Goal: Use online tool/utility: Utilize a website feature to perform a specific function

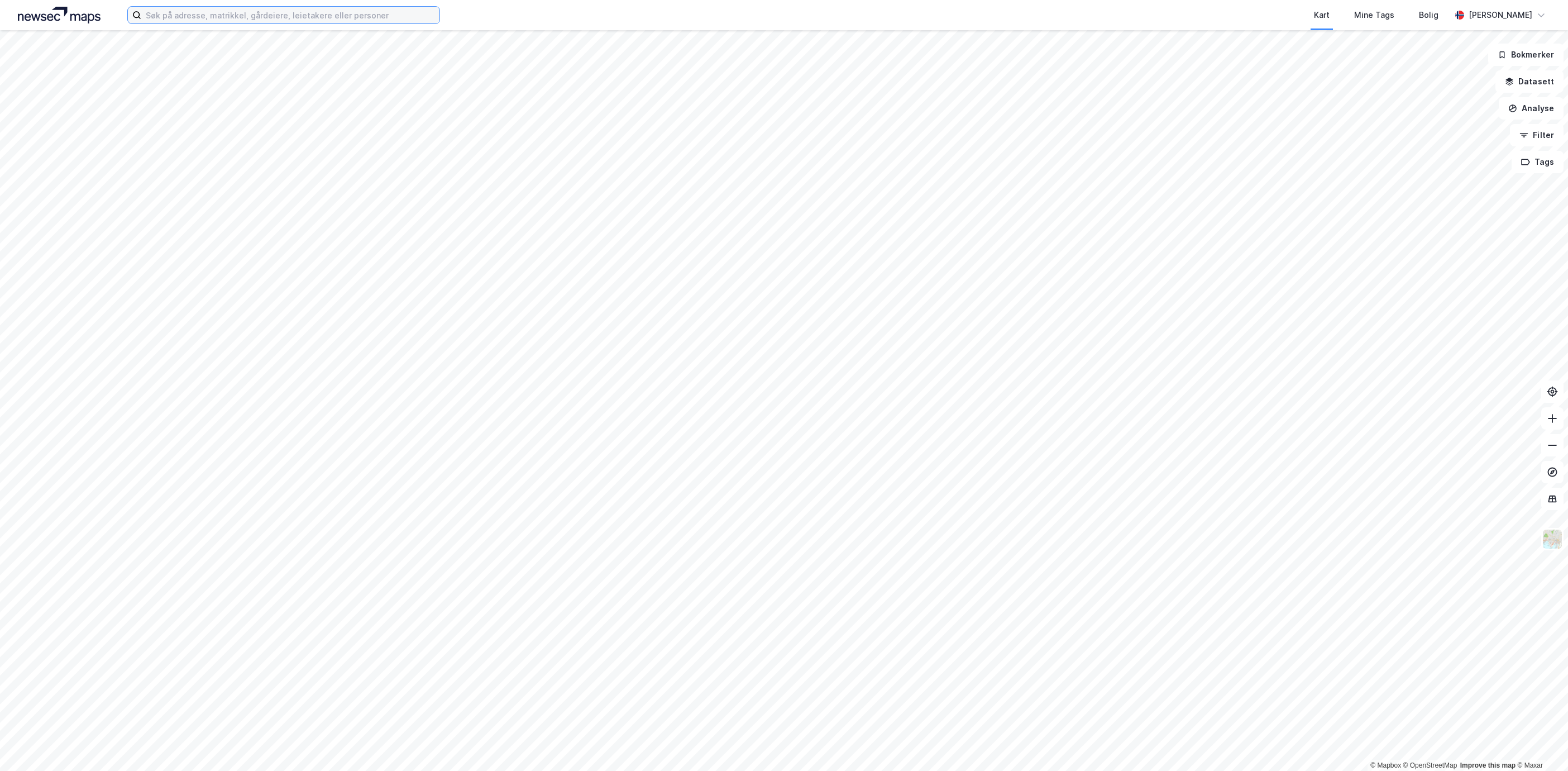
click at [186, 7] on input at bounding box center [290, 15] width 298 height 17
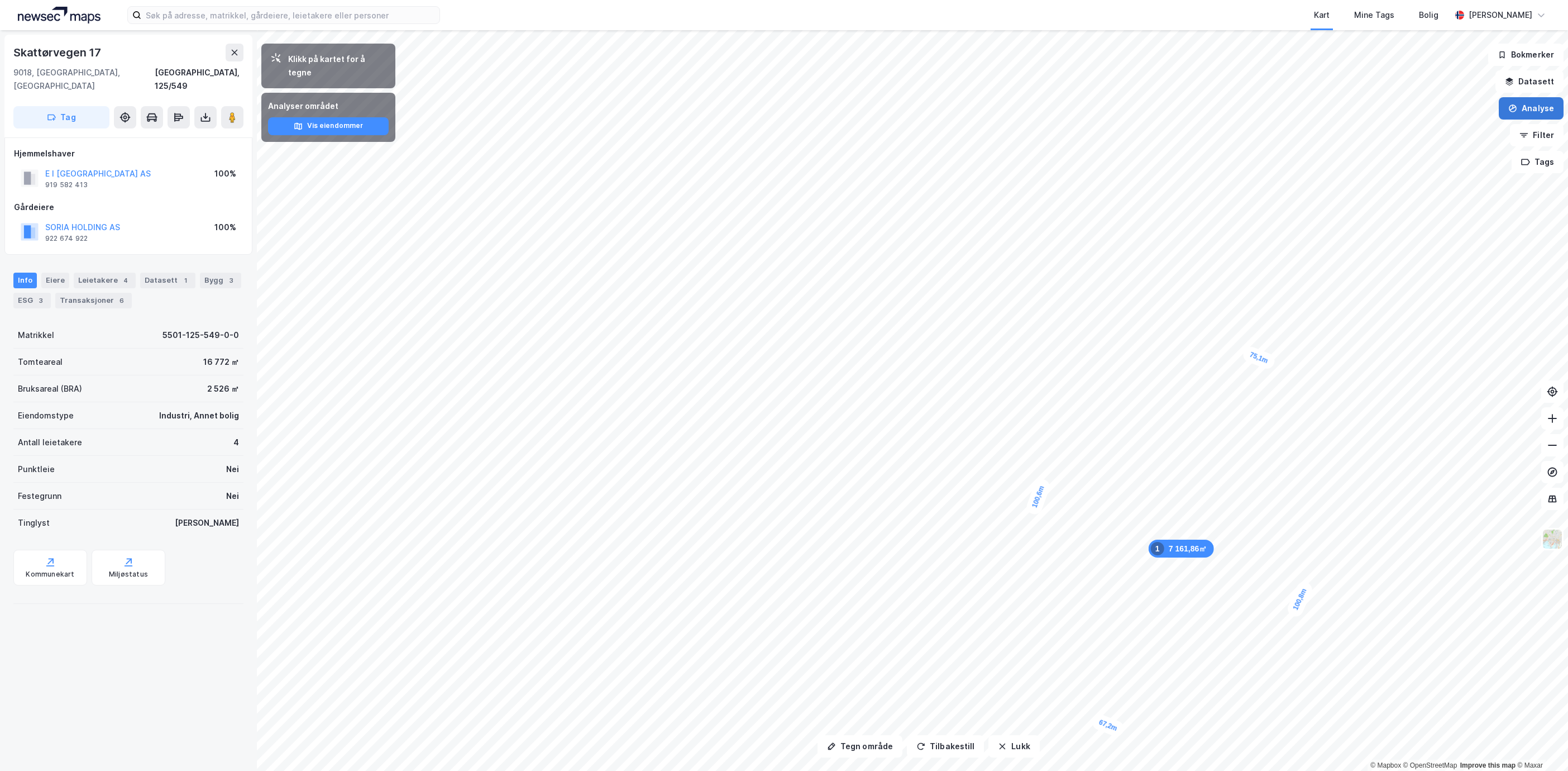
click at [1550, 103] on button "Analyse" at bounding box center [1531, 108] width 65 height 22
click at [1430, 132] on div "Tegn område" at bounding box center [1435, 132] width 97 height 10
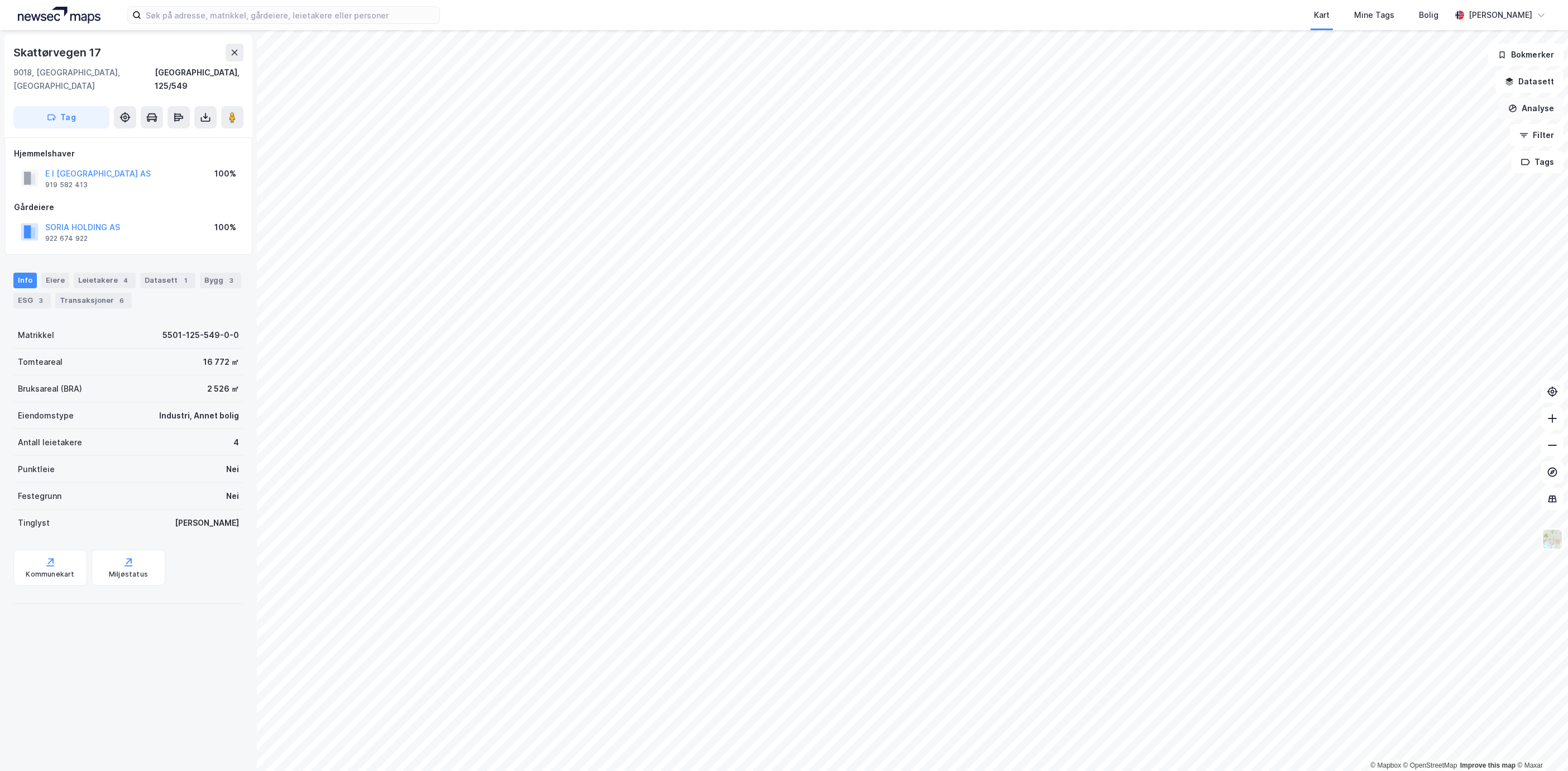
click at [1527, 104] on button "Analyse" at bounding box center [1531, 108] width 65 height 22
click at [1440, 132] on div "Tegn område" at bounding box center [1435, 132] width 97 height 10
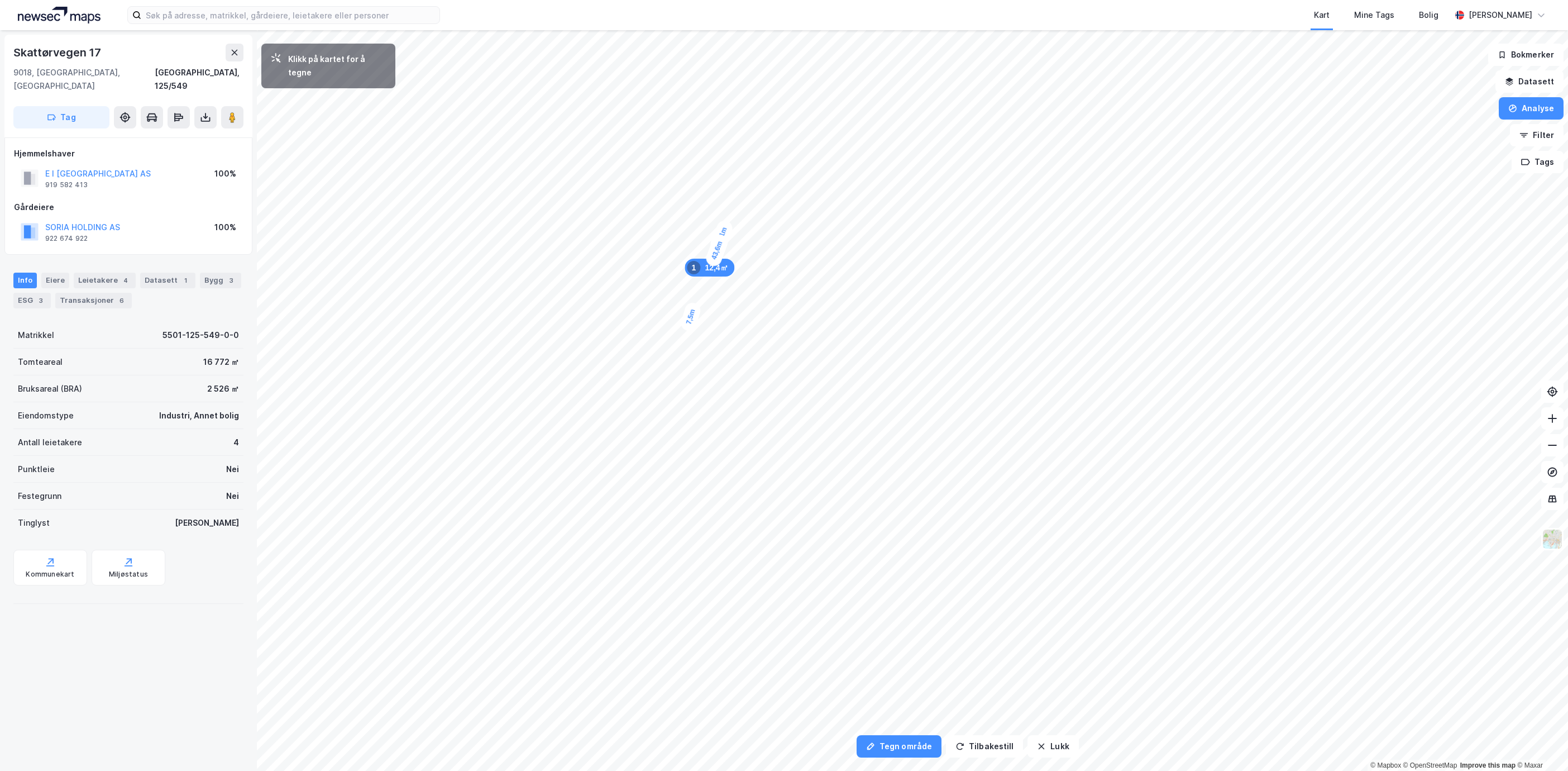
click at [687, 327] on div "7,5m" at bounding box center [690, 316] width 23 height 32
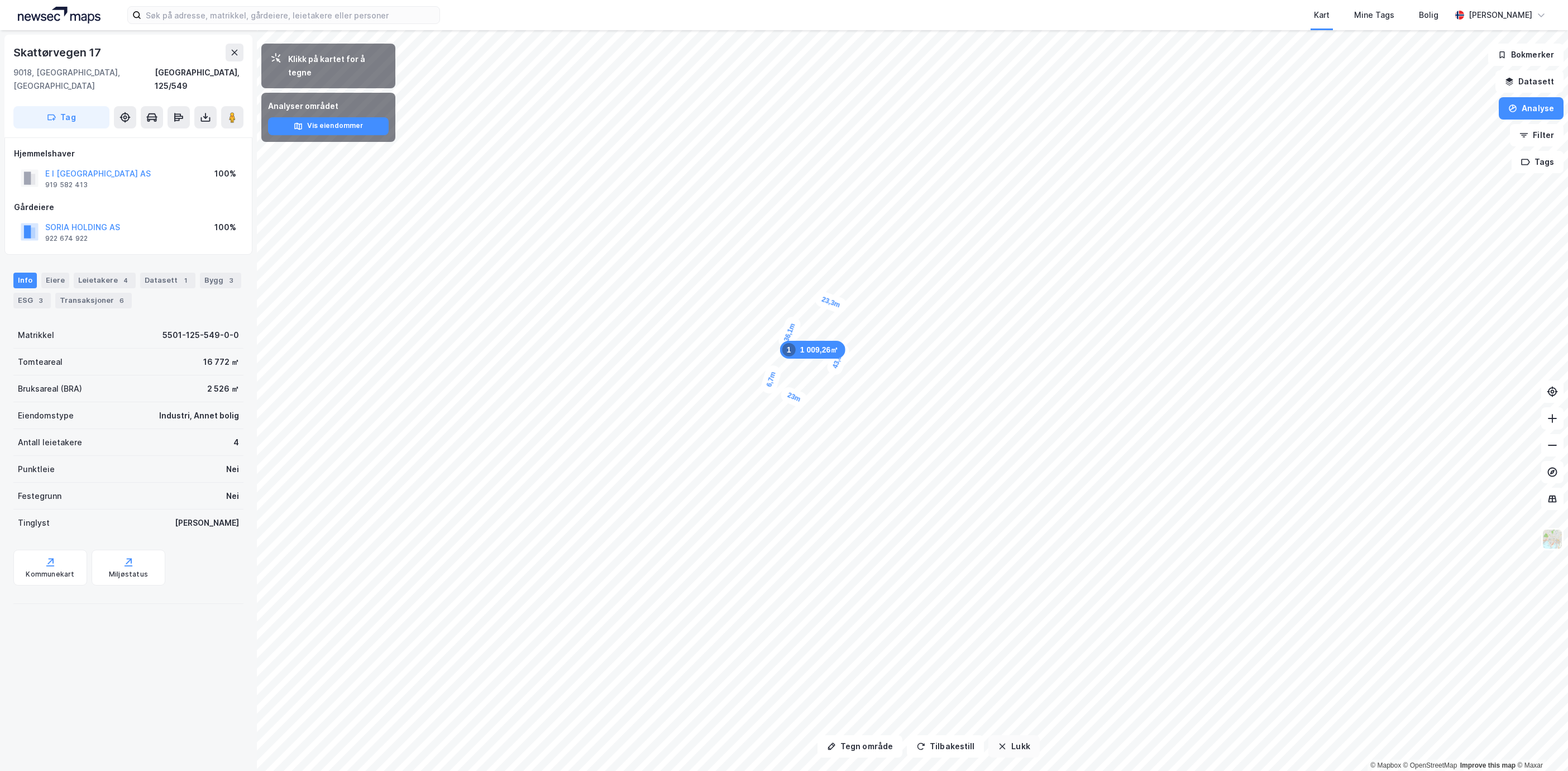
click at [1022, 756] on button "Lukk" at bounding box center [1013, 746] width 51 height 22
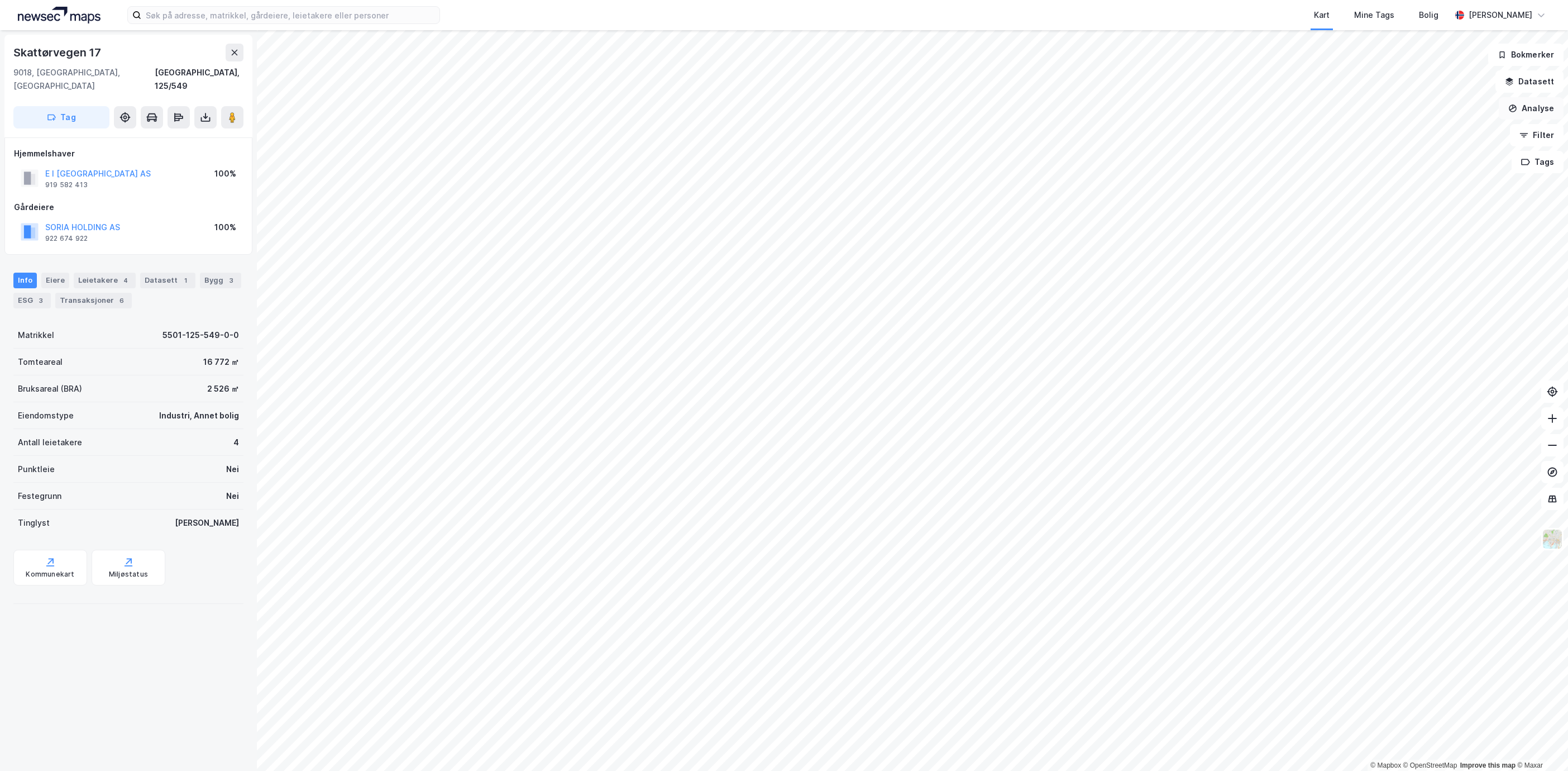
click at [1555, 103] on button "Analyse" at bounding box center [1531, 108] width 65 height 22
click at [1433, 132] on div "Tegn område" at bounding box center [1435, 132] width 97 height 10
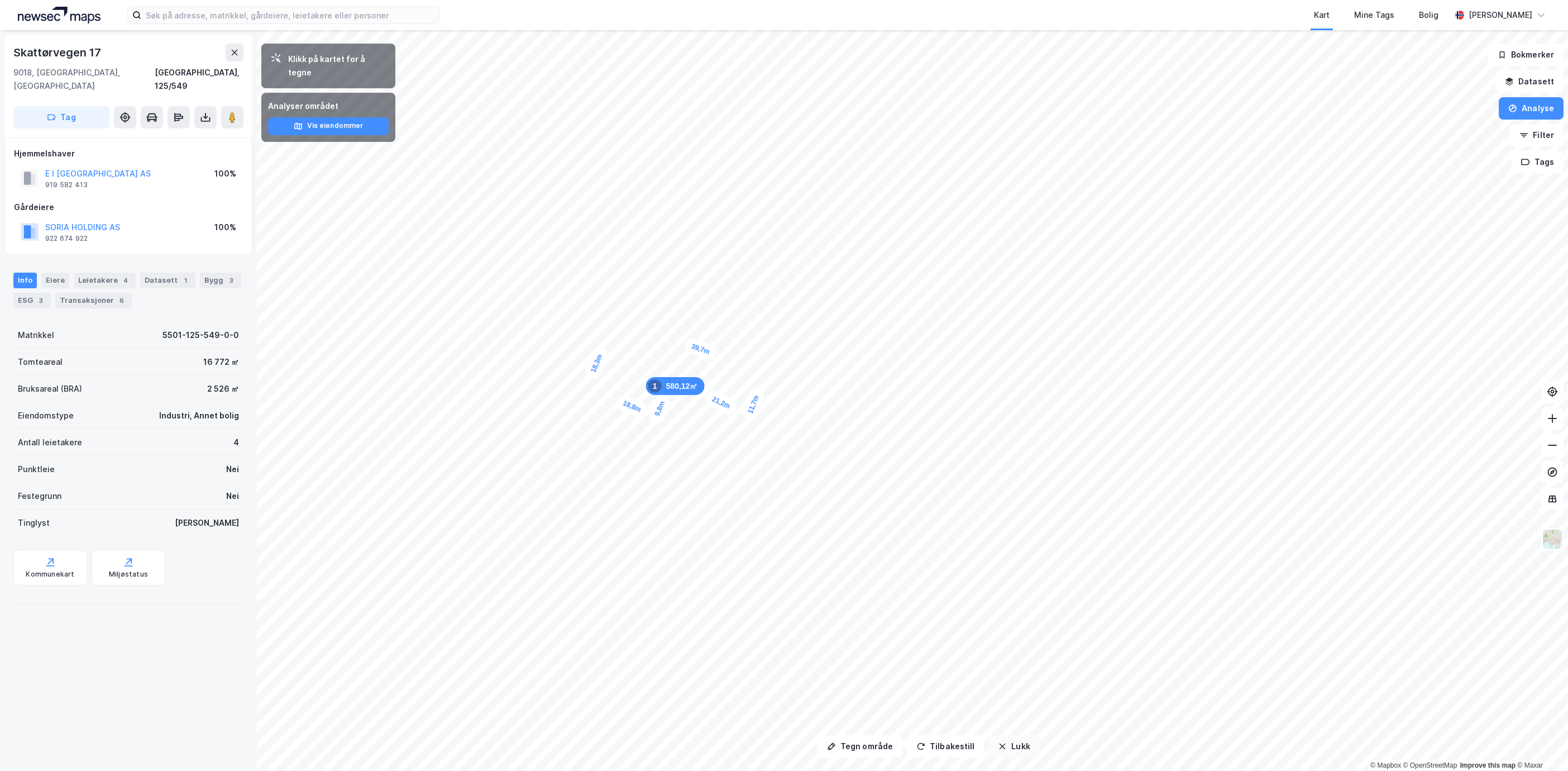
click at [1028, 752] on button "Lukk" at bounding box center [1013, 746] width 51 height 22
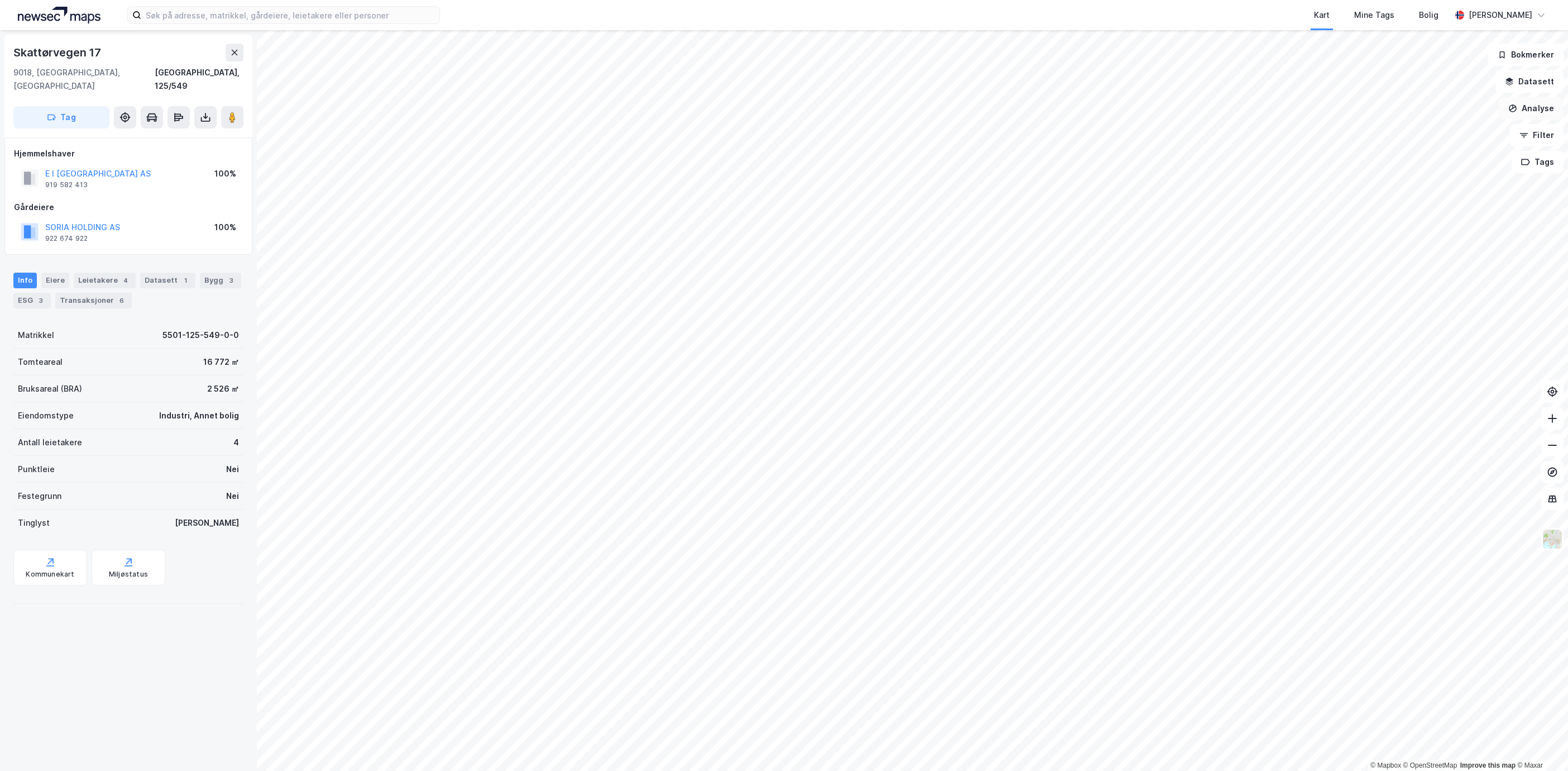
click at [1528, 107] on button "Analyse" at bounding box center [1531, 108] width 65 height 22
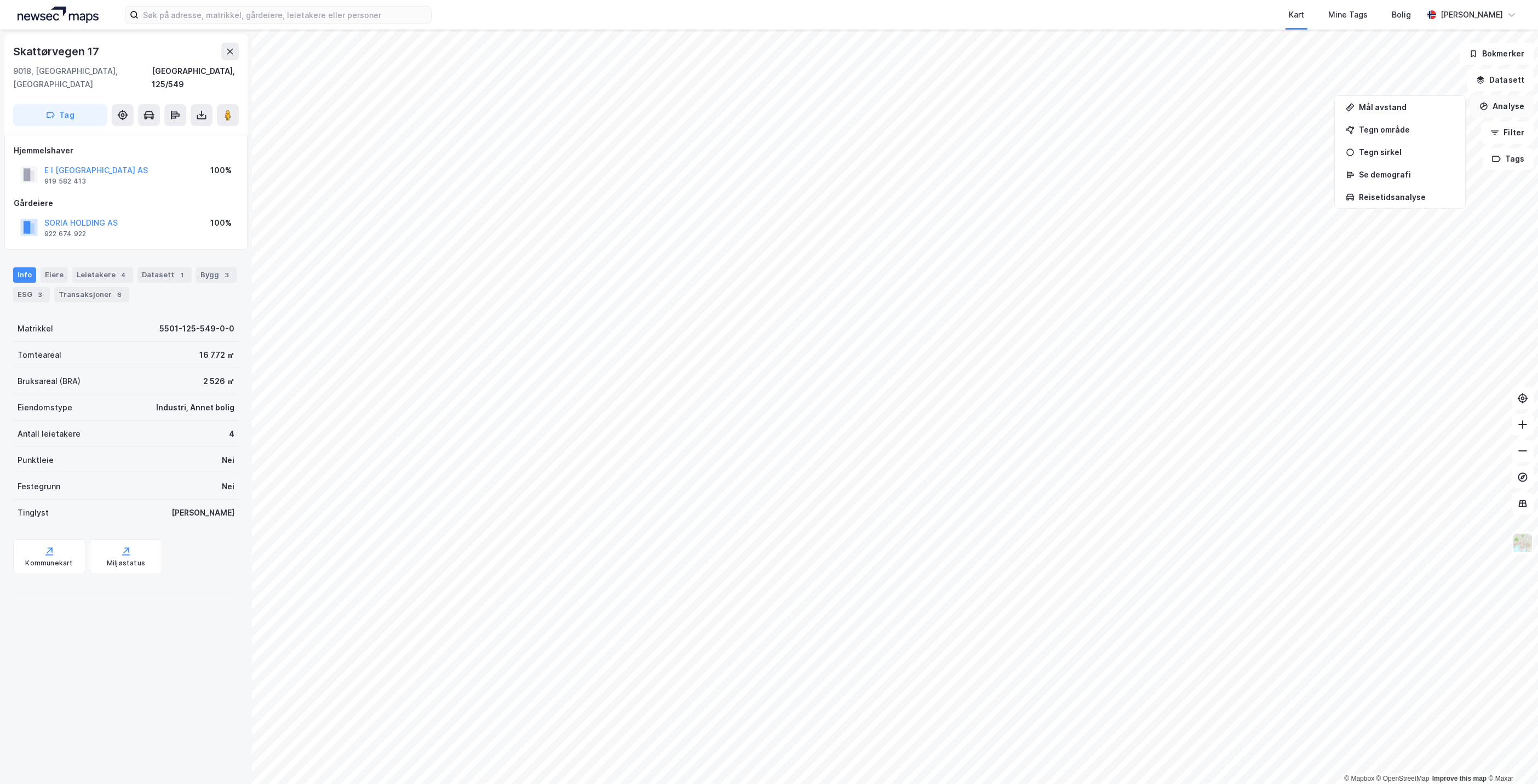
click at [1512, 105] on button "Analyse" at bounding box center [1502, 106] width 63 height 22
click at [1524, 105] on button "Analyse" at bounding box center [1502, 106] width 63 height 22
click at [1421, 132] on div "Tegn område" at bounding box center [1407, 130] width 95 height 10
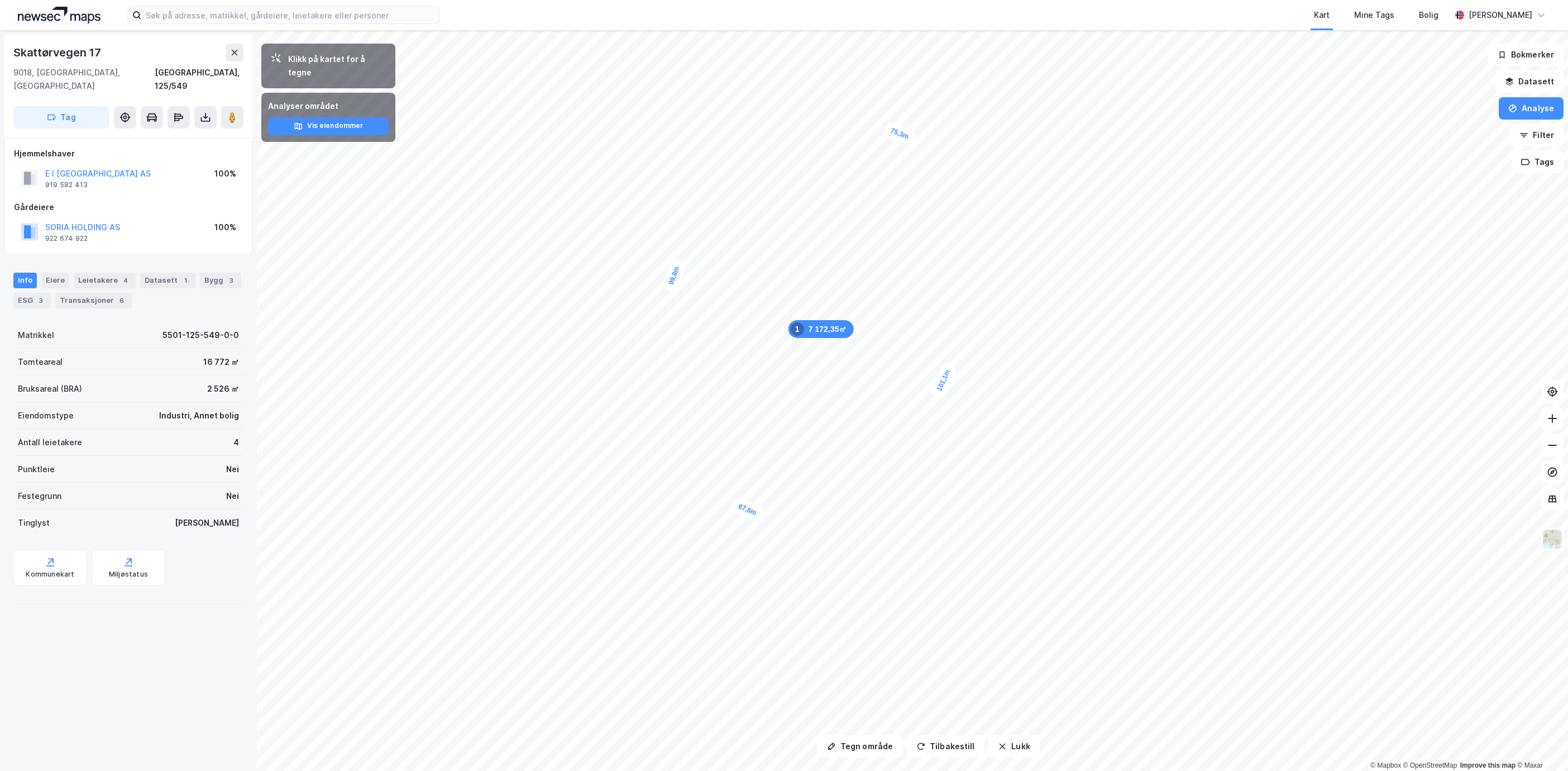
click at [104, 52] on div "Skattørvegen 17" at bounding box center [128, 53] width 230 height 18
drag, startPoint x: 104, startPoint y: 52, endPoint x: 35, endPoint y: 58, distance: 69.3
click at [35, 58] on div "Skattørvegen 17" at bounding box center [128, 53] width 230 height 18
copy div "Skattørvegen 17"
